Goal: Information Seeking & Learning: Learn about a topic

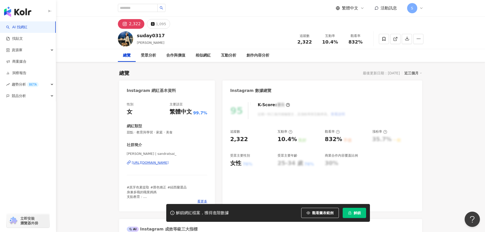
drag, startPoint x: 258, startPoint y: 136, endPoint x: 438, endPoint y: 155, distance: 180.5
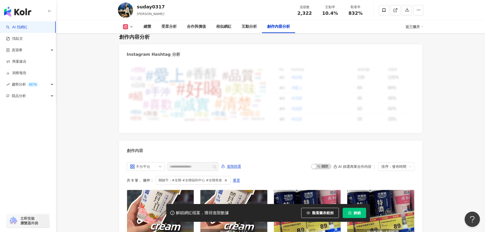
scroll to position [1536, 0]
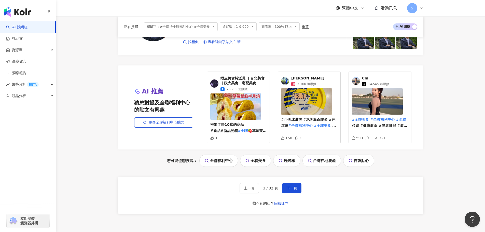
scroll to position [1065, 0]
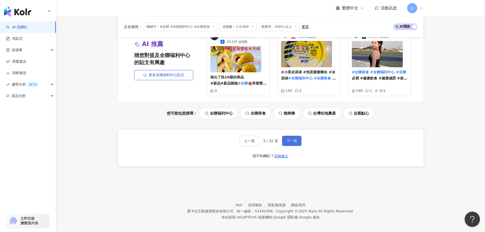
click at [297, 136] on button "下一頁" at bounding box center [291, 141] width 19 height 10
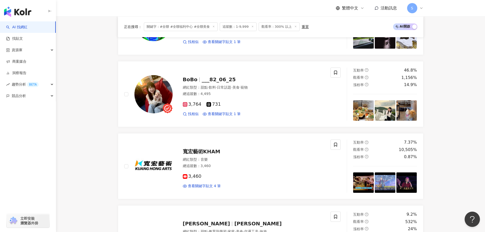
scroll to position [881, 0]
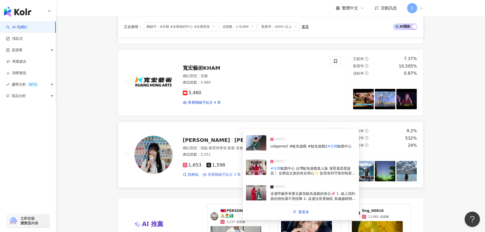
click at [230, 173] on span "查看關鍵字貼文 3 筆" at bounding box center [224, 174] width 33 height 5
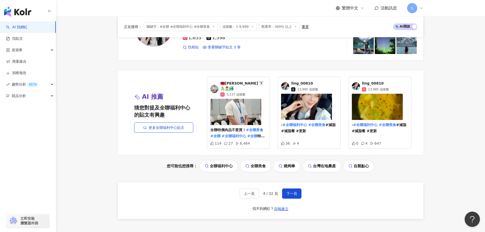
scroll to position [1060, 0]
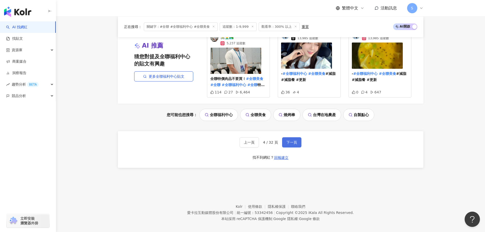
click at [289, 140] on span "下一頁" at bounding box center [291, 142] width 11 height 4
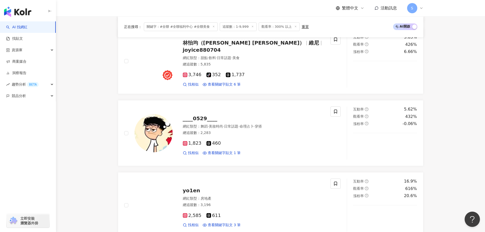
scroll to position [831, 0]
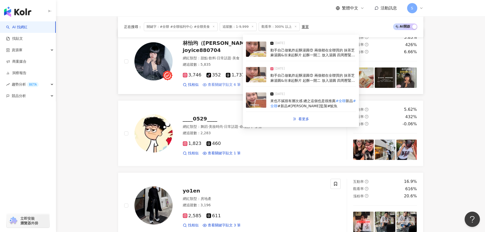
click at [227, 82] on span "查看關鍵字貼文 6 筆" at bounding box center [224, 84] width 33 height 5
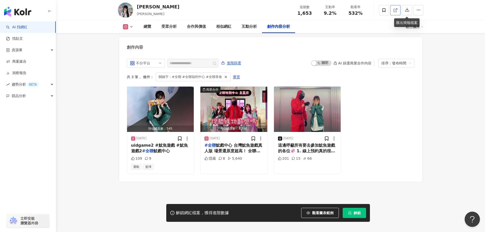
click at [394, 9] on icon at bounding box center [395, 10] width 3 height 3
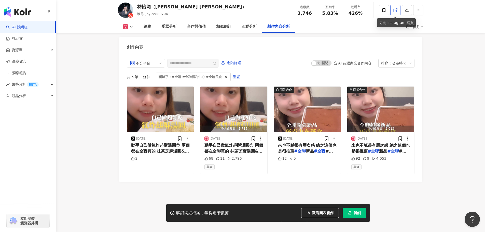
click at [395, 10] on icon at bounding box center [395, 10] width 5 height 5
